Goal: Transaction & Acquisition: Book appointment/travel/reservation

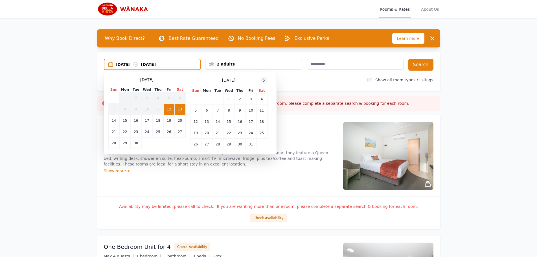
click at [263, 80] on icon at bounding box center [264, 80] width 5 height 5
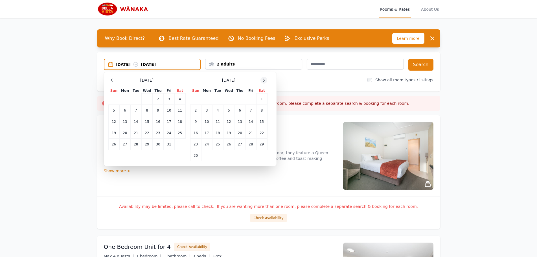
click at [263, 80] on icon at bounding box center [264, 80] width 5 height 5
click at [216, 144] on td "30" at bounding box center [217, 144] width 11 height 11
click at [265, 81] on icon at bounding box center [264, 80] width 5 height 5
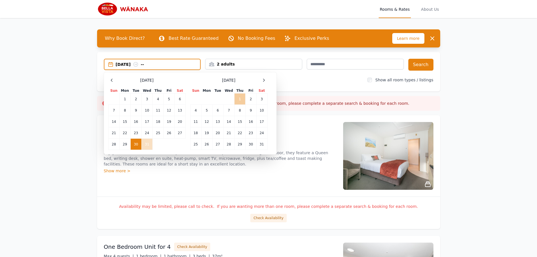
click at [238, 97] on td "1" at bounding box center [239, 98] width 11 height 11
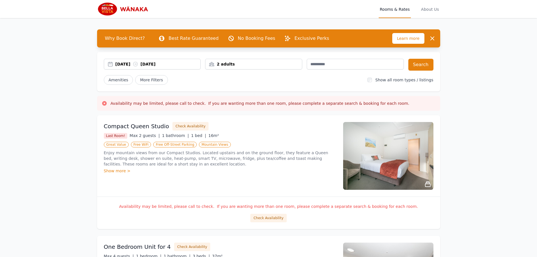
click at [277, 67] on div "2 adults" at bounding box center [253, 64] width 97 height 11
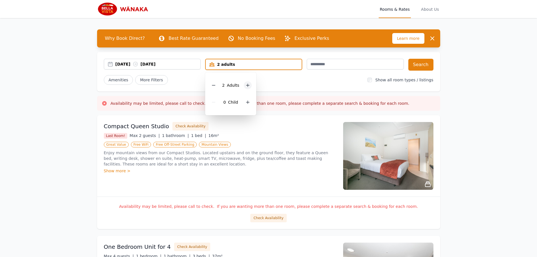
click at [247, 85] on icon at bounding box center [247, 85] width 5 height 5
drag, startPoint x: 282, startPoint y: 83, endPoint x: 293, endPoint y: 81, distance: 11.2
click at [282, 83] on div "Amenities More Filters" at bounding box center [233, 80] width 259 height 10
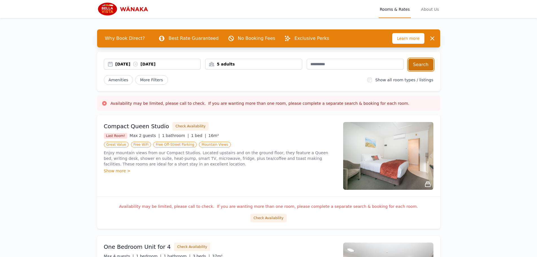
click at [427, 66] on button "Search" at bounding box center [420, 65] width 25 height 12
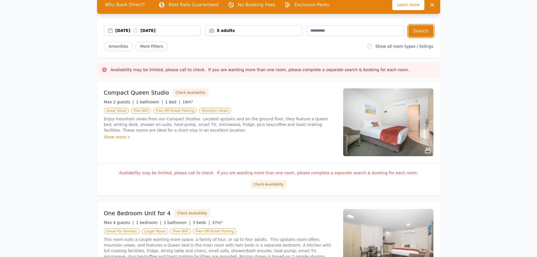
scroll to position [58, 0]
